Goal: Task Accomplishment & Management: Complete application form

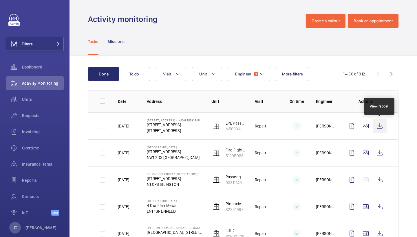
click at [378, 129] on wm-front-icon-button at bounding box center [379, 126] width 14 height 14
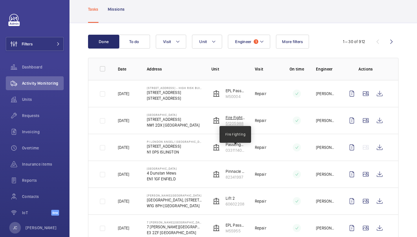
scroll to position [37, 0]
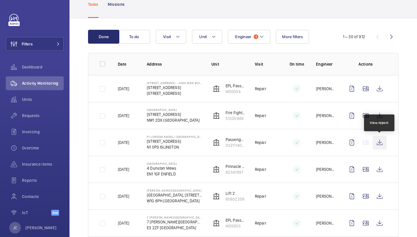
click at [376, 142] on wm-front-icon-button at bounding box center [379, 143] width 14 height 14
click at [51, 68] on span "Dashboard" at bounding box center [43, 67] width 42 height 6
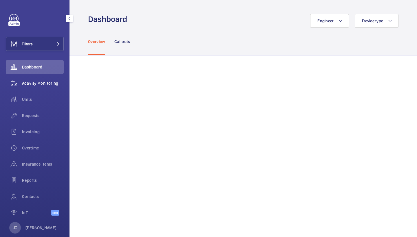
click at [45, 83] on span "Activity Monitoring" at bounding box center [43, 83] width 42 height 6
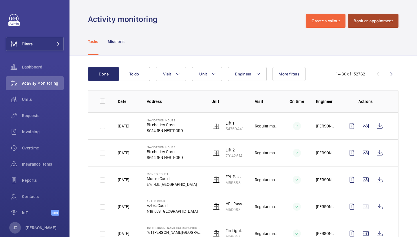
click at [364, 18] on button "Book an appointment" at bounding box center [373, 21] width 51 height 14
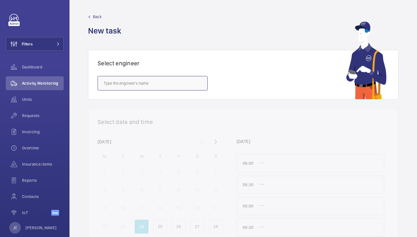
click at [123, 82] on input "text" at bounding box center [153, 83] width 110 height 14
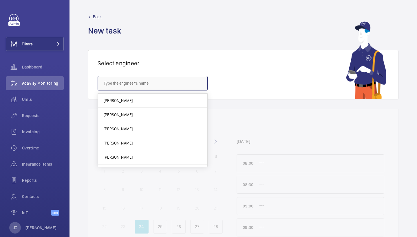
click at [163, 85] on input "text" at bounding box center [153, 83] width 110 height 14
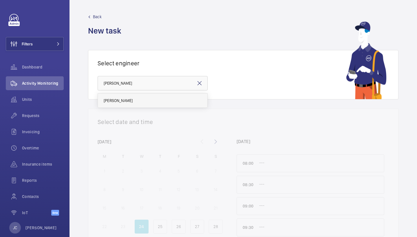
click at [139, 103] on mat-option "[PERSON_NAME]" at bounding box center [152, 101] width 109 height 14
type input "[PERSON_NAME]"
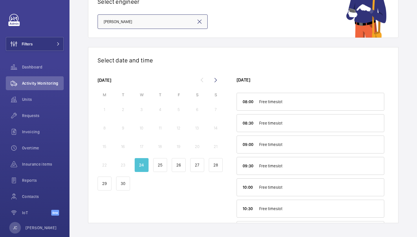
scroll to position [62, 0]
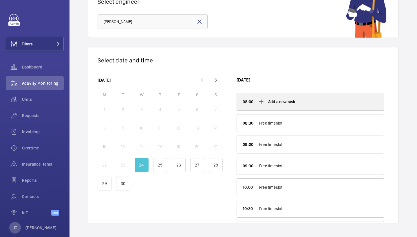
click at [261, 102] on mat-icon at bounding box center [261, 101] width 7 height 7
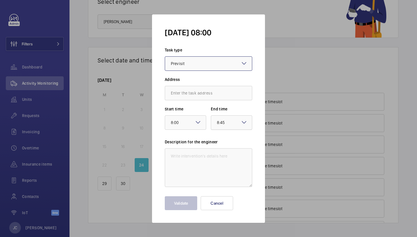
click at [245, 127] on div at bounding box center [231, 123] width 41 height 14
click at [235, 158] on span "16:00" at bounding box center [231, 158] width 29 height 6
click at [210, 59] on div at bounding box center [208, 64] width 87 height 14
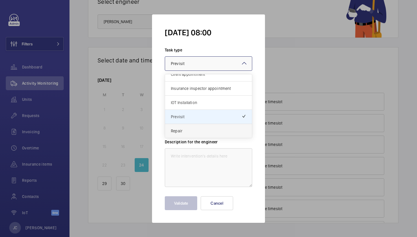
scroll to position [7, 0]
click at [186, 129] on span "Repair" at bounding box center [208, 131] width 75 height 6
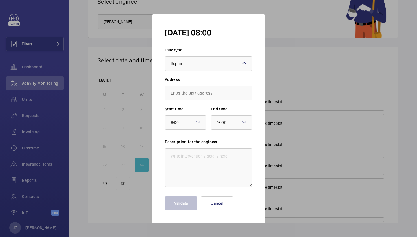
click at [188, 93] on input "text" at bounding box center [208, 93] width 87 height 14
click at [193, 111] on span "[STREET_ADDRESS]" at bounding box center [188, 111] width 34 height 6
type input "[STREET_ADDRESS]"
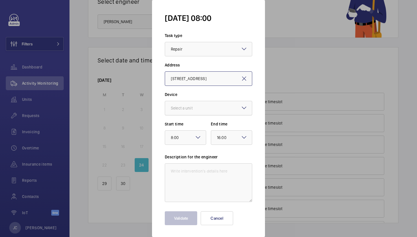
click at [195, 105] on div at bounding box center [208, 108] width 87 height 14
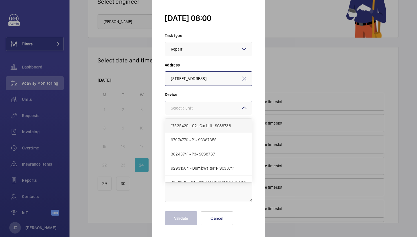
click at [199, 124] on span "17525429 - G2- Car Lift- SC38738" at bounding box center [208, 126] width 75 height 6
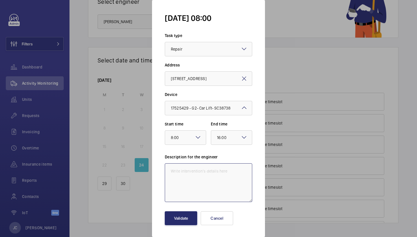
click at [201, 176] on textarea at bounding box center [208, 182] width 87 height 39
type textarea "standby visit"
click at [180, 214] on button "Validate" at bounding box center [181, 219] width 32 height 14
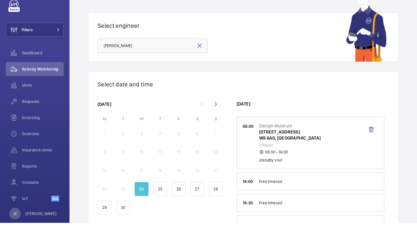
scroll to position [18, 0]
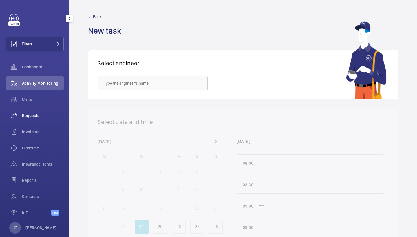
click at [29, 113] on div "Requests" at bounding box center [35, 116] width 58 height 14
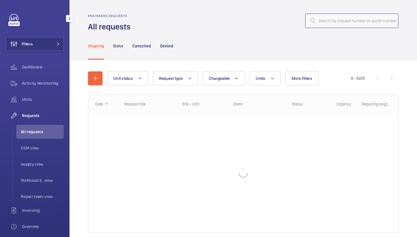
click at [355, 15] on input "text" at bounding box center [351, 21] width 93 height 14
paste input "R25-12299"
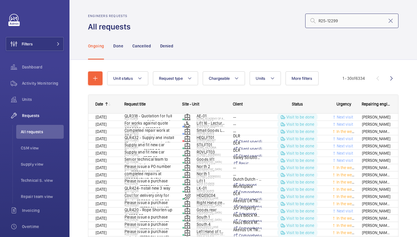
type input "R25-12299"
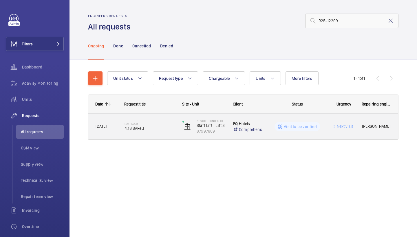
click at [146, 130] on span "4;18 SAFed" at bounding box center [149, 129] width 50 height 6
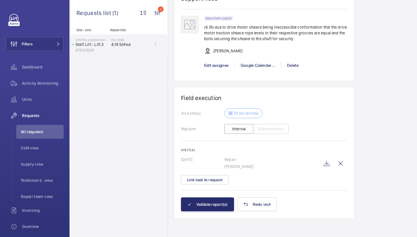
scroll to position [495, 0]
click at [325, 163] on wm-front-icon-button at bounding box center [326, 164] width 14 height 14
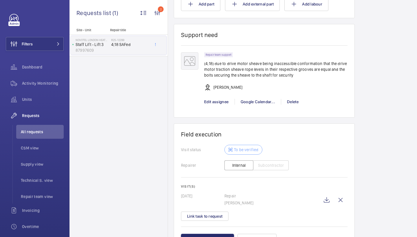
scroll to position [459, 0]
click at [322, 200] on wm-front-icon-button at bounding box center [326, 200] width 14 height 14
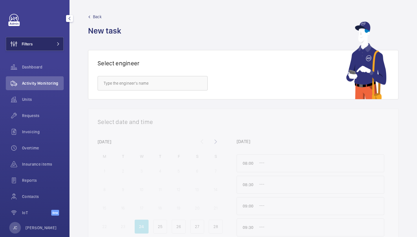
click at [59, 43] on mat-icon at bounding box center [57, 43] width 3 height 3
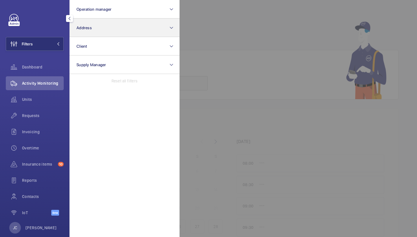
click at [122, 24] on button "Address" at bounding box center [124, 28] width 110 height 19
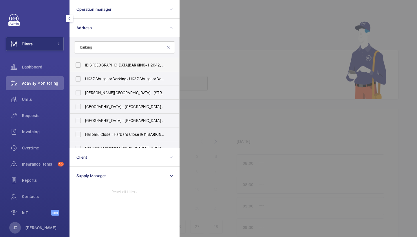
type input "barking"
click at [129, 66] on span "BARKING" at bounding box center [137, 65] width 16 height 5
click at [84, 66] on input "IBIS LONDON BARKING - H2042, IBIS LONDON BARKING , Highbridge Rd, LONDON IG11 7…" at bounding box center [78, 65] width 12 height 12
checkbox input "true"
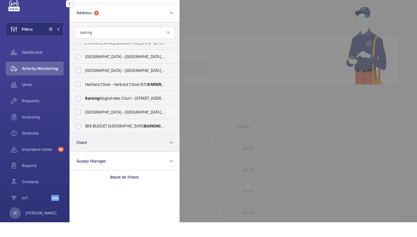
scroll to position [35, 0]
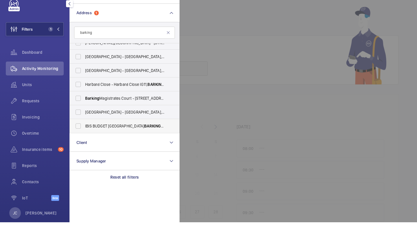
click at [121, 138] on span "IBIS BUDGET LONDON BARKING - H3188, IBIS BUDGET LONDON BARKING , 10 Pepys St, H…" at bounding box center [125, 141] width 80 height 6
click at [84, 135] on input "IBIS BUDGET LONDON BARKING - H3188, IBIS BUDGET LONDON BARKING , 10 Pepys St, H…" at bounding box center [78, 141] width 12 height 12
checkbox input "true"
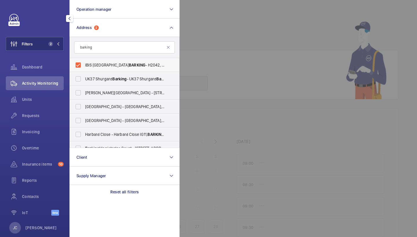
click at [136, 66] on span "IBIS LONDON BARKING - H2042, IBIS LONDON BARKING , Highbridge Rd, LONDON IG11 7…" at bounding box center [125, 65] width 80 height 6
click at [84, 66] on input "IBIS LONDON BARKING - H2042, IBIS LONDON BARKING , Highbridge Rd, LONDON IG11 7…" at bounding box center [78, 65] width 12 height 12
checkbox input "false"
click at [48, 82] on span "Activity Monitoring" at bounding box center [43, 83] width 42 height 6
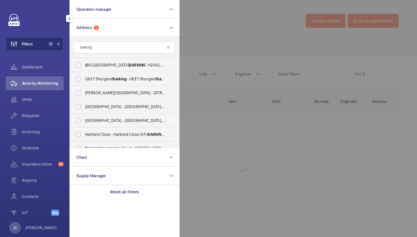
click at [235, 24] on div at bounding box center [387, 118] width 417 height 237
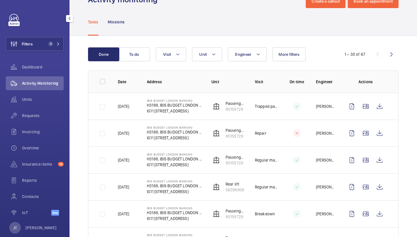
scroll to position [19, 0]
click at [379, 101] on wm-front-icon-button at bounding box center [379, 107] width 14 height 14
click at [383, 137] on wm-front-icon-button at bounding box center [379, 134] width 14 height 14
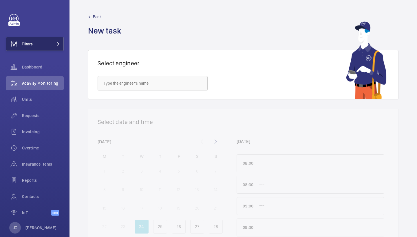
click at [31, 37] on span "Filters" at bounding box center [19, 44] width 27 height 14
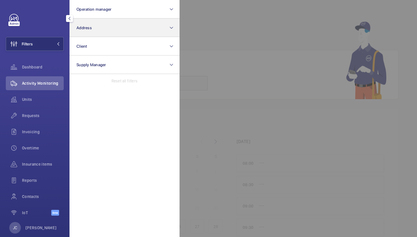
click at [78, 30] on span "Address" at bounding box center [83, 27] width 15 height 5
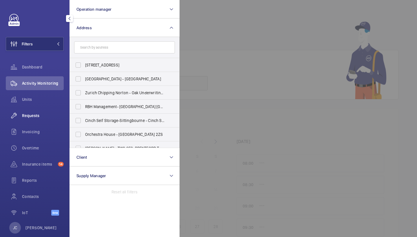
click at [42, 119] on div "Requests" at bounding box center [35, 116] width 58 height 14
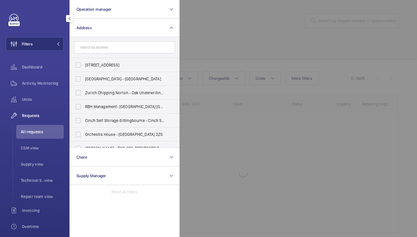
click at [237, 52] on div at bounding box center [387, 118] width 417 height 237
